Goal: Task Accomplishment & Management: Complete application form

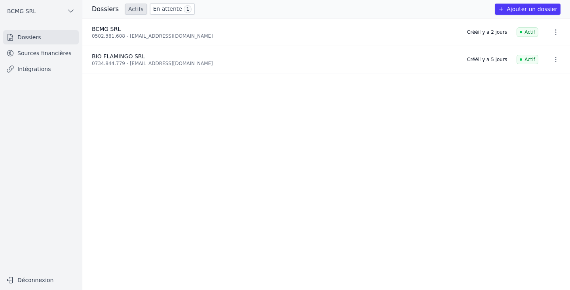
click at [27, 52] on link "Sources financières" at bounding box center [41, 53] width 76 height 14
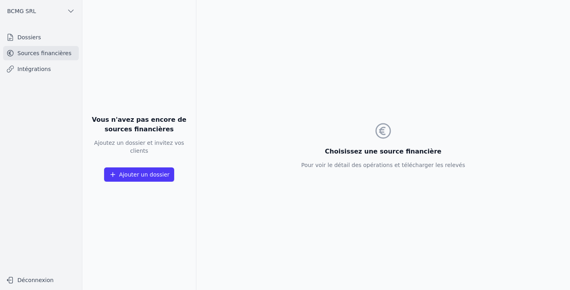
click at [24, 34] on link "Dossiers" at bounding box center [41, 37] width 76 height 14
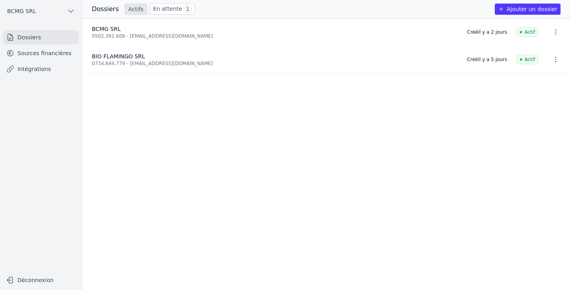
click at [107, 31] on span "BCMG SRL" at bounding box center [106, 29] width 29 height 6
click at [41, 54] on link "Sources financières" at bounding box center [41, 53] width 76 height 14
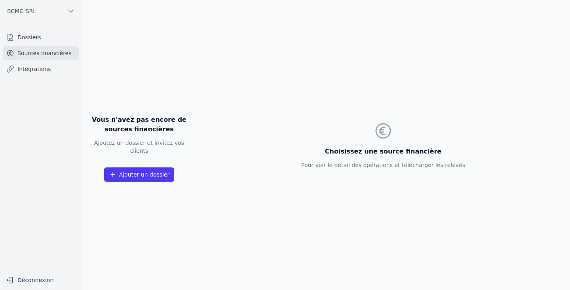
click at [29, 70] on link "Intégrations" at bounding box center [41, 69] width 76 height 14
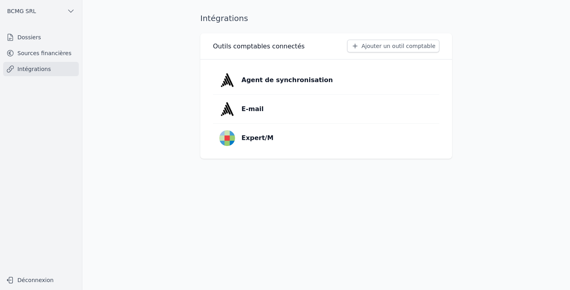
click at [261, 82] on p "Agent de synchronisation" at bounding box center [287, 80] width 91 height 10
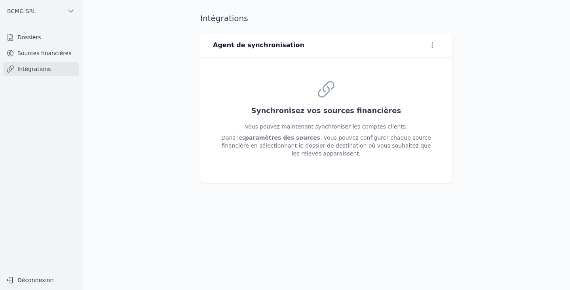
click at [26, 72] on link "Intégrations" at bounding box center [41, 69] width 76 height 14
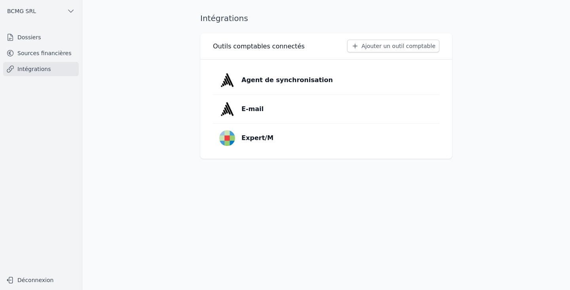
click at [428, 47] on button "Ajouter un outil comptable" at bounding box center [393, 46] width 92 height 13
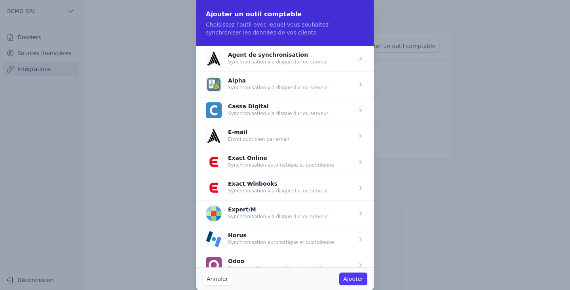
click at [218, 281] on button "Annuler" at bounding box center [217, 278] width 29 height 13
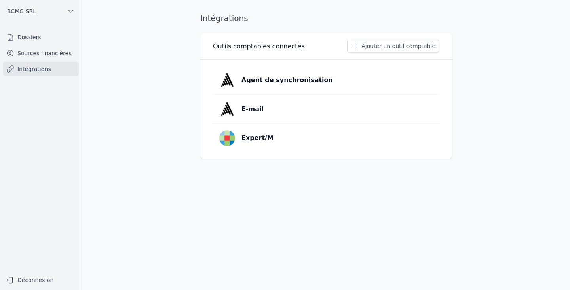
click at [383, 45] on button "Ajouter un outil comptable" at bounding box center [393, 46] width 92 height 13
click at [57, 47] on link "Sources financières" at bounding box center [41, 53] width 76 height 14
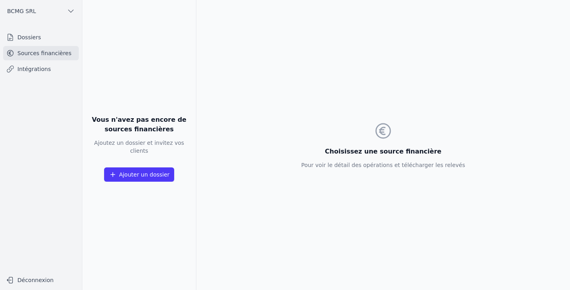
click at [155, 169] on button "Ajouter un dossier" at bounding box center [139, 174] width 71 height 14
drag, startPoint x: 155, startPoint y: 169, endPoint x: 145, endPoint y: 172, distance: 10.7
click at [145, 172] on button "Ajouter un dossier" at bounding box center [139, 174] width 71 height 14
click at [24, 36] on link "Dossiers" at bounding box center [41, 37] width 76 height 14
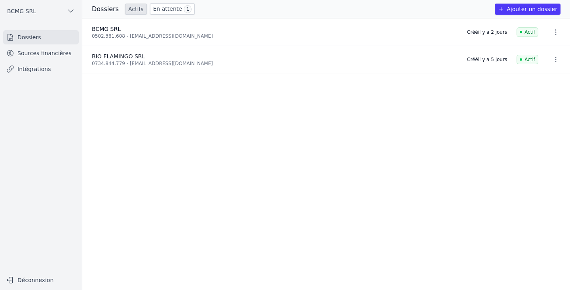
click at [25, 7] on span "BCMG SRL" at bounding box center [21, 11] width 29 height 8
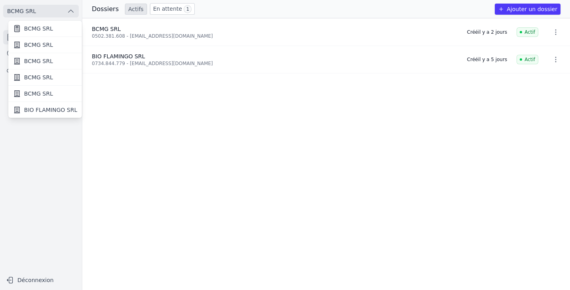
click at [34, 42] on span "BCMG SRL" at bounding box center [38, 45] width 29 height 8
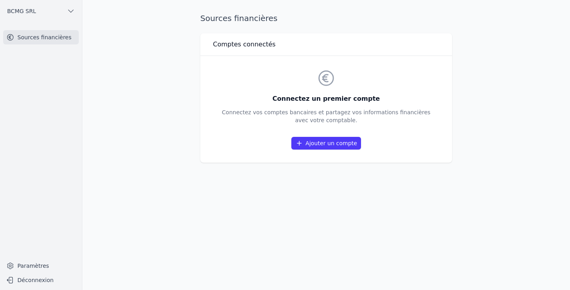
click at [26, 15] on span "BCMG SRL" at bounding box center [21, 11] width 29 height 8
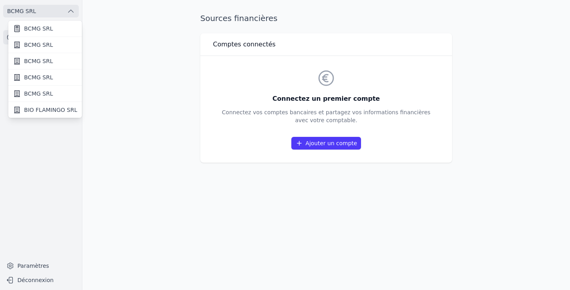
click at [34, 58] on span "BCMG SRL" at bounding box center [38, 61] width 29 height 8
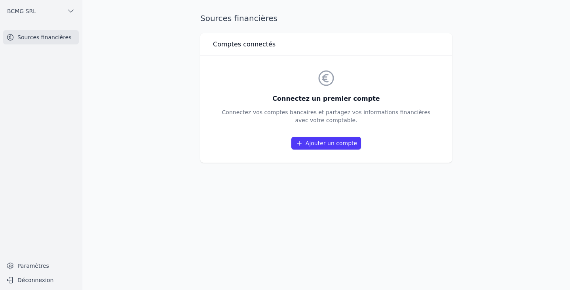
click at [26, 15] on button "BCMG SRL" at bounding box center [41, 11] width 76 height 13
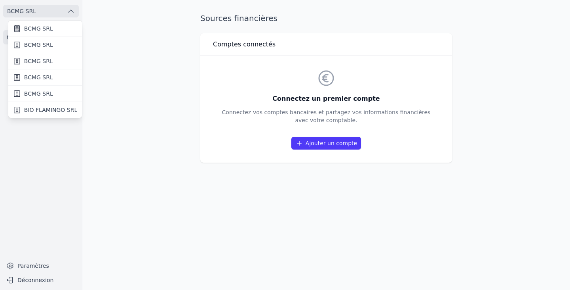
click at [38, 77] on span "BCMG SRL" at bounding box center [38, 77] width 29 height 8
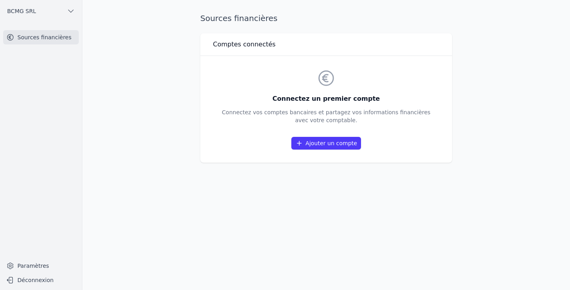
click at [30, 12] on span "BCMG SRL" at bounding box center [21, 11] width 29 height 8
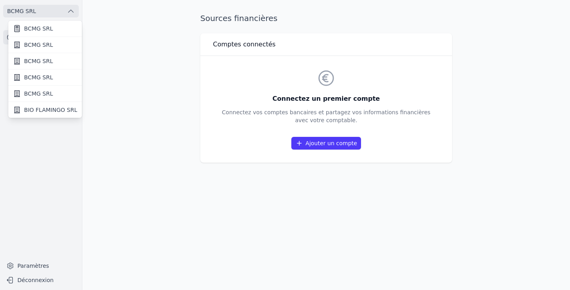
click at [41, 97] on span "BCMG SRL" at bounding box center [38, 94] width 29 height 8
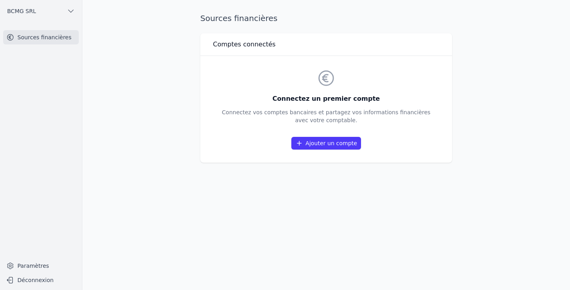
click at [22, 11] on span "BCMG SRL" at bounding box center [21, 11] width 29 height 8
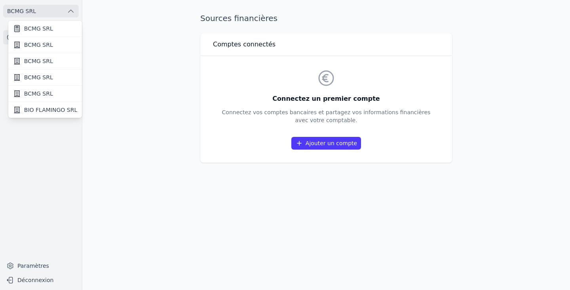
click at [37, 106] on span "BIO FLAMINGO SRL" at bounding box center [50, 110] width 53 height 8
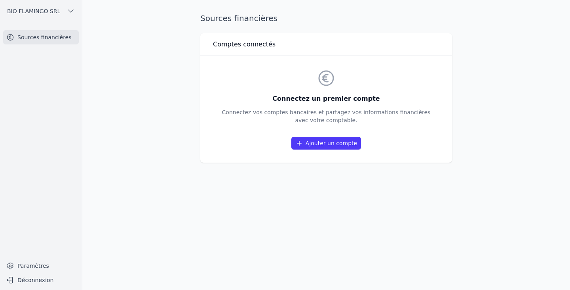
click at [20, 2] on ul "BIO FLAMINGO SRL" at bounding box center [40, 11] width 69 height 22
click at [22, 10] on span "BIO FLAMINGO SRL" at bounding box center [33, 11] width 53 height 8
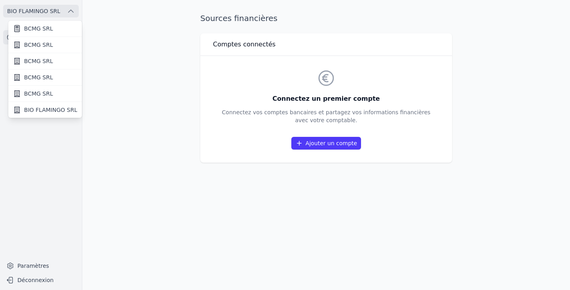
click at [32, 30] on span "BCMG SRL" at bounding box center [38, 29] width 29 height 8
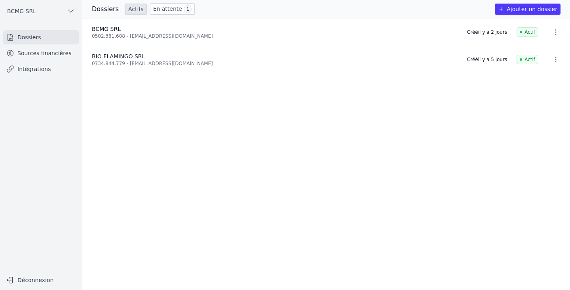
click at [21, 11] on span "BCMG SRL" at bounding box center [21, 11] width 29 height 8
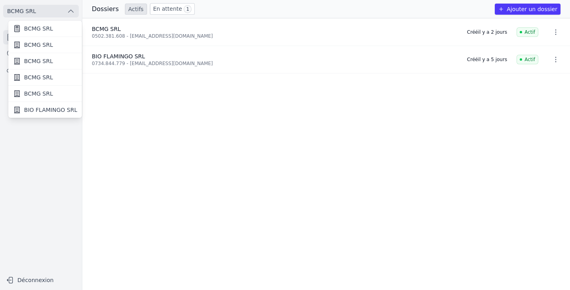
click at [33, 44] on span "BCMG SRL" at bounding box center [38, 45] width 29 height 8
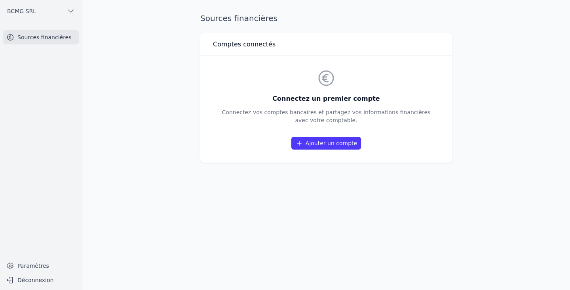
click at [320, 142] on link "Ajouter un compte" at bounding box center [327, 143] width 70 height 13
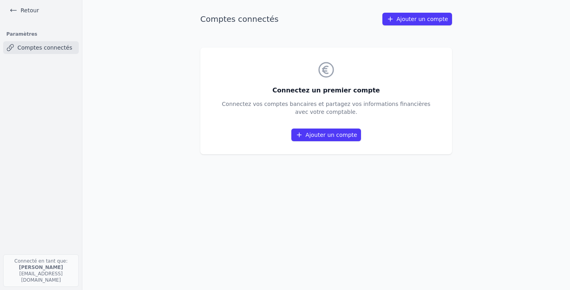
click at [413, 19] on link "Ajouter un compte" at bounding box center [418, 19] width 70 height 13
click at [17, 10] on icon at bounding box center [14, 10] width 8 height 8
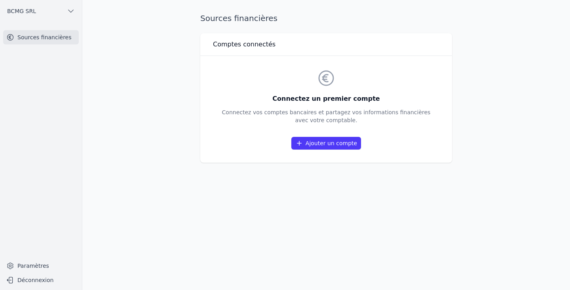
click at [23, 11] on span "BCMG SRL" at bounding box center [21, 11] width 29 height 8
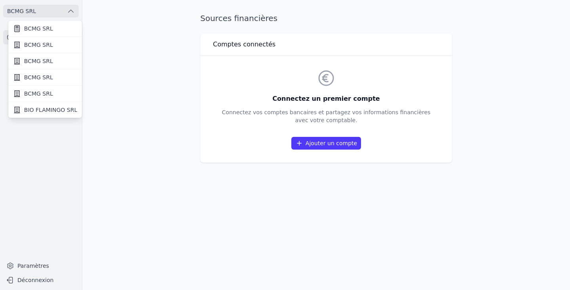
click at [33, 46] on span "BCMG SRL" at bounding box center [38, 45] width 29 height 8
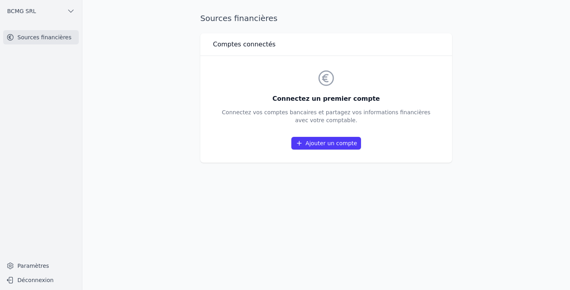
click at [335, 141] on link "Ajouter un compte" at bounding box center [327, 143] width 70 height 13
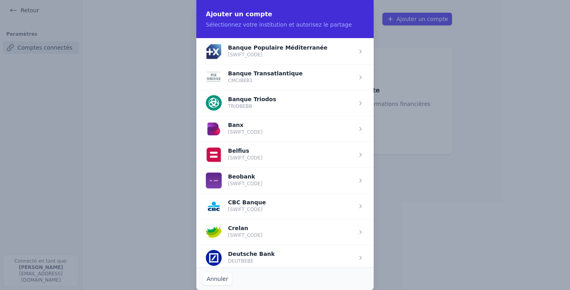
scroll to position [200, 0]
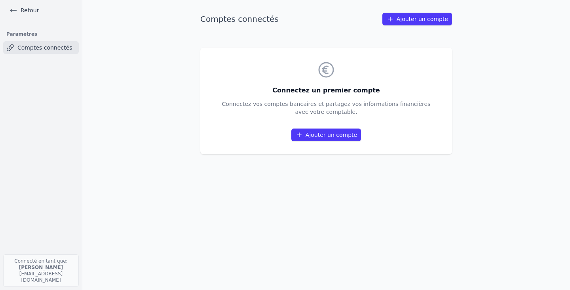
click at [16, 8] on icon at bounding box center [14, 10] width 8 height 8
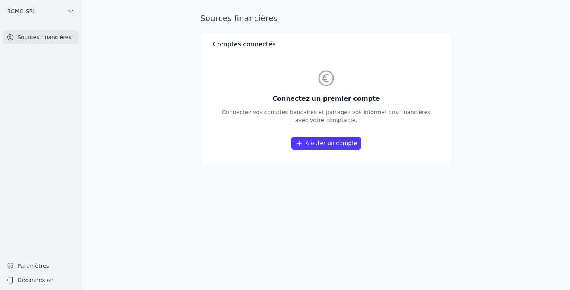
click at [50, 6] on button "BCMG SRL" at bounding box center [41, 11] width 76 height 13
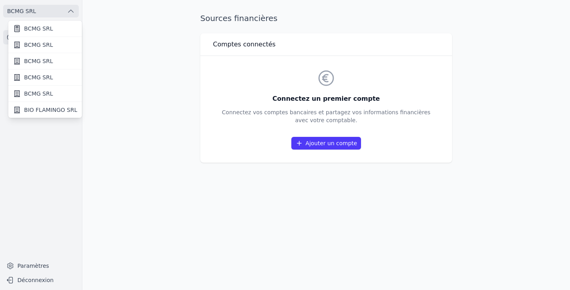
click at [34, 32] on link "BCMG SRL" at bounding box center [45, 29] width 74 height 16
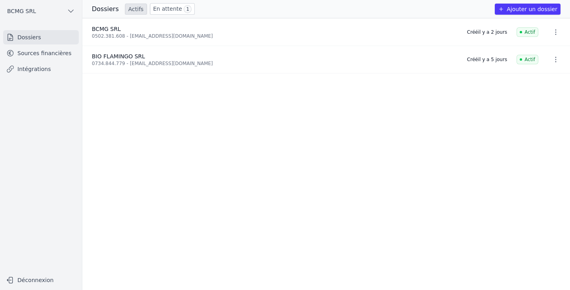
click at [545, 8] on button "Ajouter un dossier" at bounding box center [528, 9] width 66 height 11
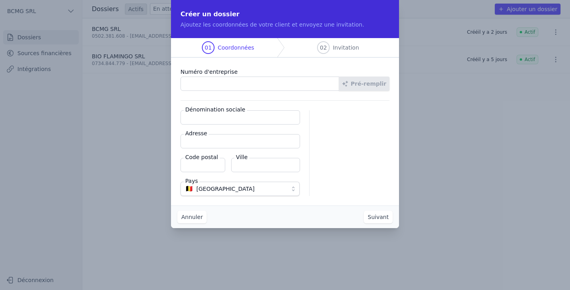
paste input "0767.799.936"
type input "0767.799.936"
click at [383, 84] on button "Pré-remplir" at bounding box center [364, 83] width 51 height 14
type input "JD CONSTRUCTION SRL"
type input "[GEOGRAPHIC_DATA] 23"
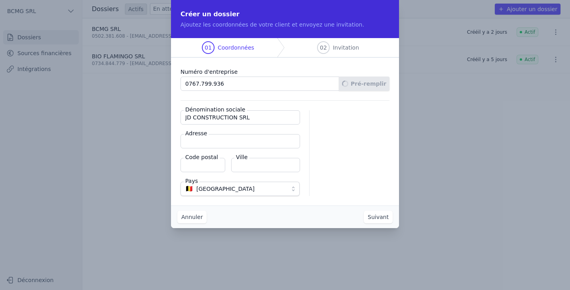
type input "7640"
type input "Antoing"
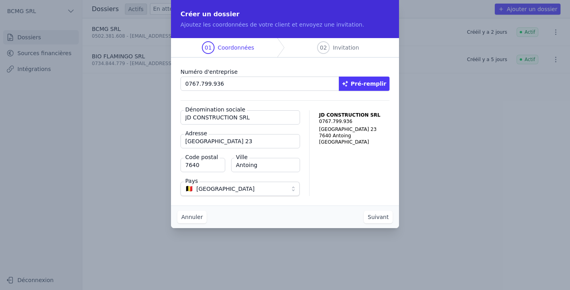
click at [378, 215] on button "Suivant" at bounding box center [378, 216] width 29 height 13
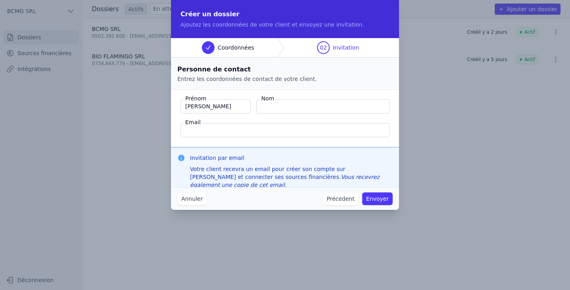
type input "[PERSON_NAME]"
type input "DUTRIEUX"
click at [224, 130] on input "Email" at bounding box center [286, 130] width 210 height 14
type input "[EMAIL_ADDRESS][DOMAIN_NAME]"
click at [385, 202] on button "Envoyer" at bounding box center [377, 198] width 30 height 13
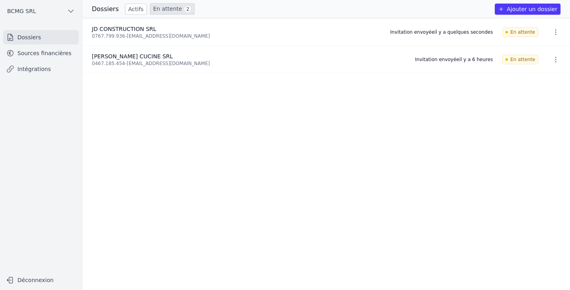
click at [123, 107] on ul "JD CONSTRUCTION SRL 0767.799.936 - [EMAIL_ADDRESS][DOMAIN_NAME] Invitation envo…" at bounding box center [326, 153] width 488 height 271
click at [120, 36] on div "0767.799.936 - [EMAIL_ADDRESS][DOMAIN_NAME]" at bounding box center [236, 36] width 289 height 6
click at [553, 33] on icon "button" at bounding box center [556, 32] width 8 height 8
click at [402, 101] on div at bounding box center [285, 145] width 570 height 290
click at [24, 37] on link "Dossiers" at bounding box center [41, 37] width 76 height 14
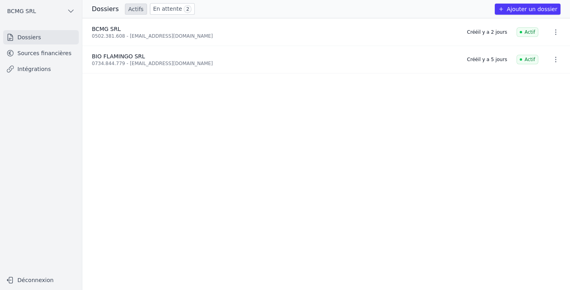
click at [169, 10] on link "En attente 2" at bounding box center [172, 8] width 45 height 11
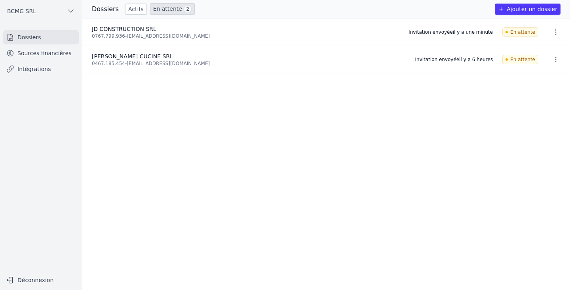
click at [398, 59] on div "[PERSON_NAME] CUCINE SRL" at bounding box center [249, 56] width 314 height 8
click at [130, 10] on link "Actifs" at bounding box center [136, 9] width 22 height 11
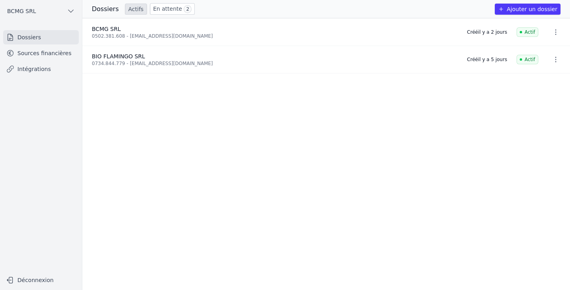
click at [166, 8] on link "En attente 2" at bounding box center [172, 8] width 45 height 11
